Goal: Task Accomplishment & Management: Use online tool/utility

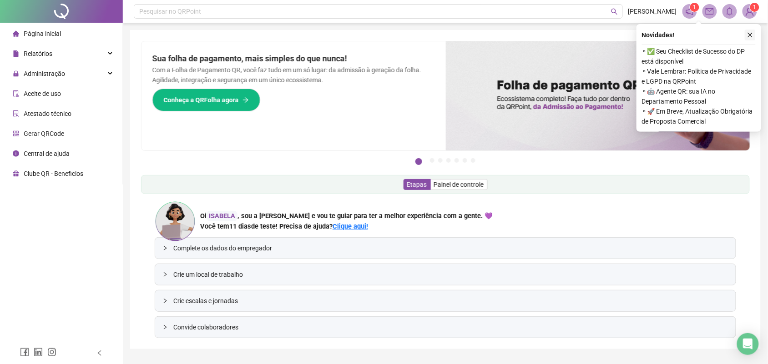
click at [749, 37] on icon "close" at bounding box center [750, 35] width 6 height 6
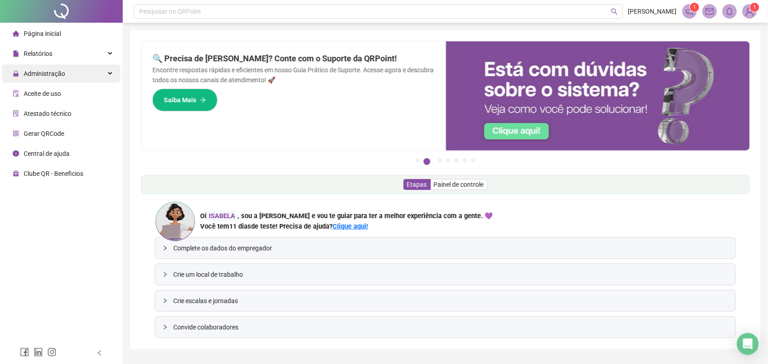
click at [45, 71] on span "Administração" at bounding box center [44, 73] width 41 height 7
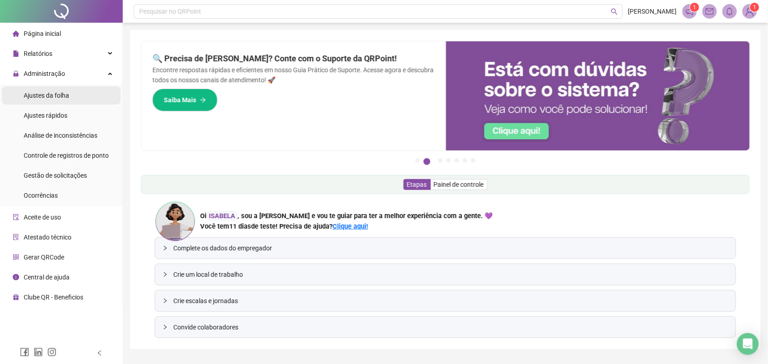
click at [48, 88] on div "Ajustes da folha" at bounding box center [46, 95] width 45 height 18
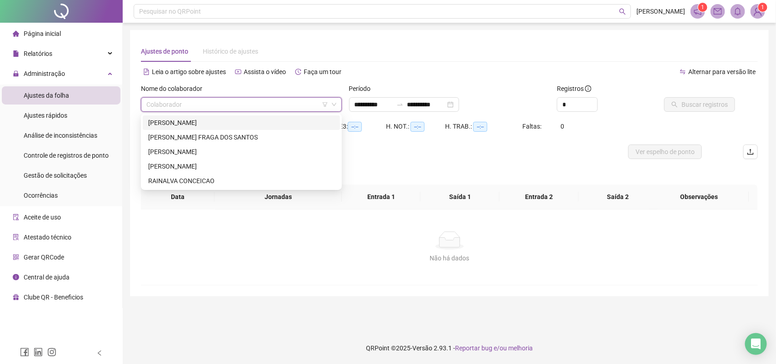
click at [174, 107] on input "search" at bounding box center [237, 105] width 182 height 14
click at [171, 120] on div "[PERSON_NAME]" at bounding box center [241, 123] width 186 height 10
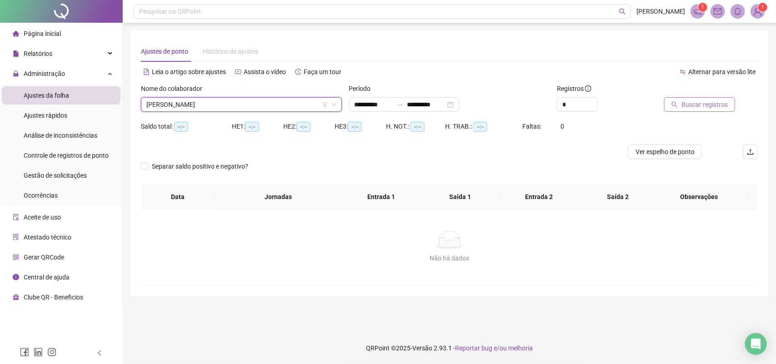
click at [685, 103] on span "Buscar registros" at bounding box center [705, 105] width 46 height 10
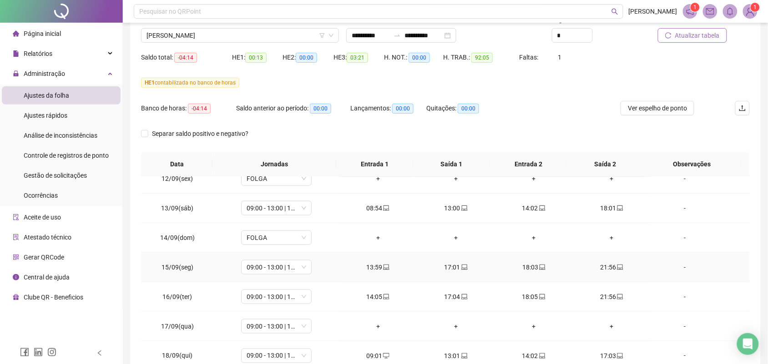
scroll to position [226, 0]
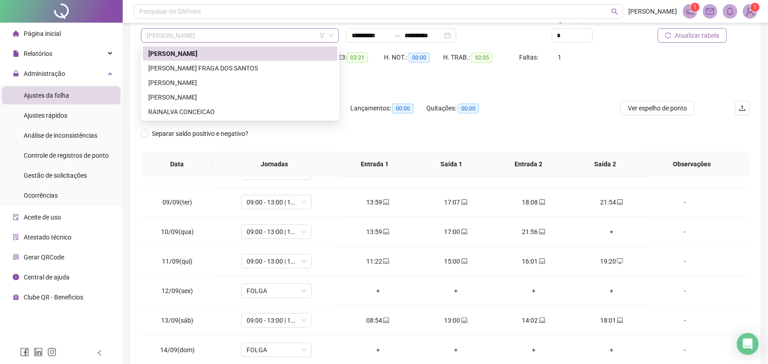
click at [256, 42] on div "[PERSON_NAME]" at bounding box center [240, 35] width 198 height 15
click at [215, 69] on div "[PERSON_NAME] FRAGA DOS SANTOS" at bounding box center [240, 68] width 184 height 10
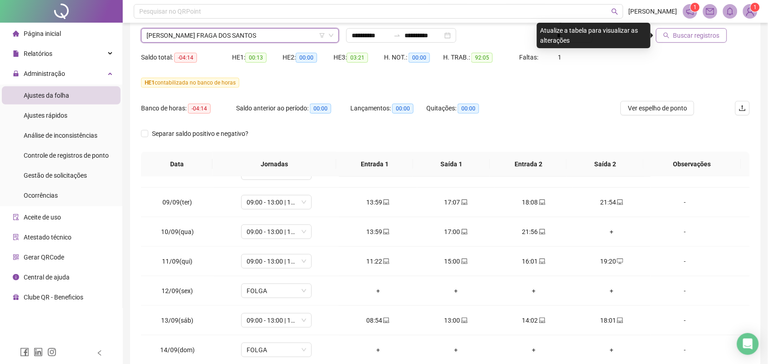
click at [666, 36] on icon "search" at bounding box center [666, 35] width 6 height 6
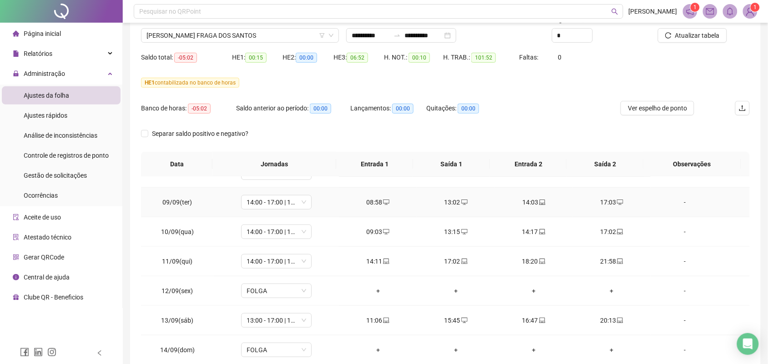
scroll to position [339, 0]
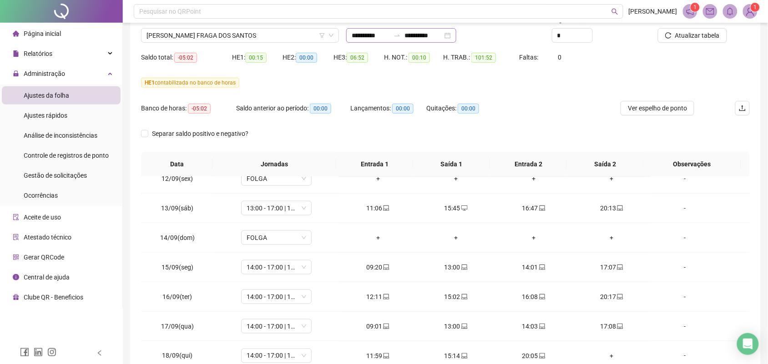
click at [456, 37] on div "**********" at bounding box center [401, 35] width 110 height 15
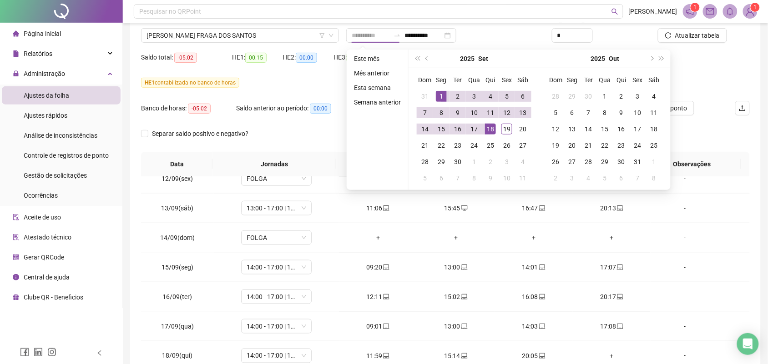
click at [438, 94] on div "1" at bounding box center [441, 96] width 11 height 11
type input "**********"
click at [510, 128] on div "19" at bounding box center [506, 129] width 11 height 11
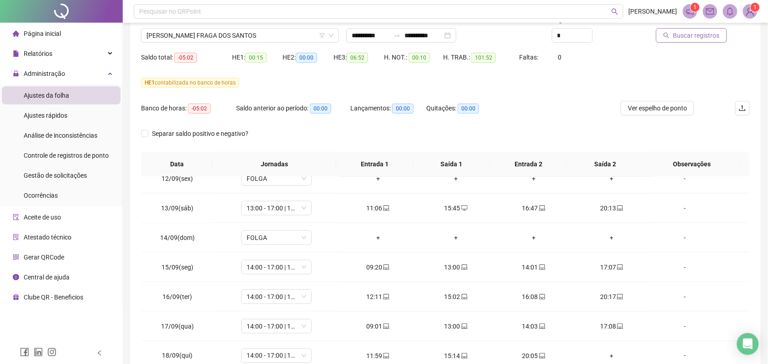
click at [692, 33] on span "Buscar registros" at bounding box center [696, 35] width 46 height 10
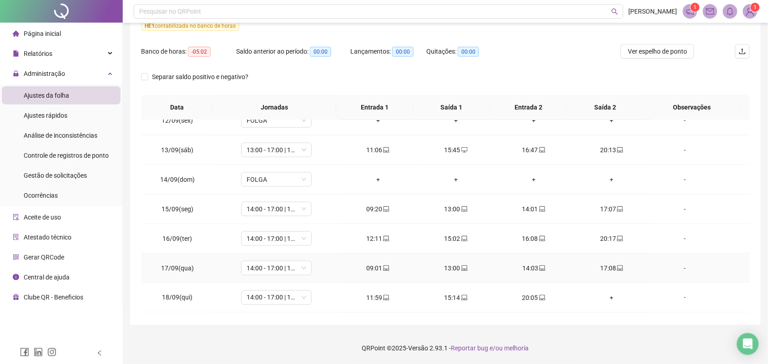
scroll to position [369, 0]
